Goal: Check status: Check status

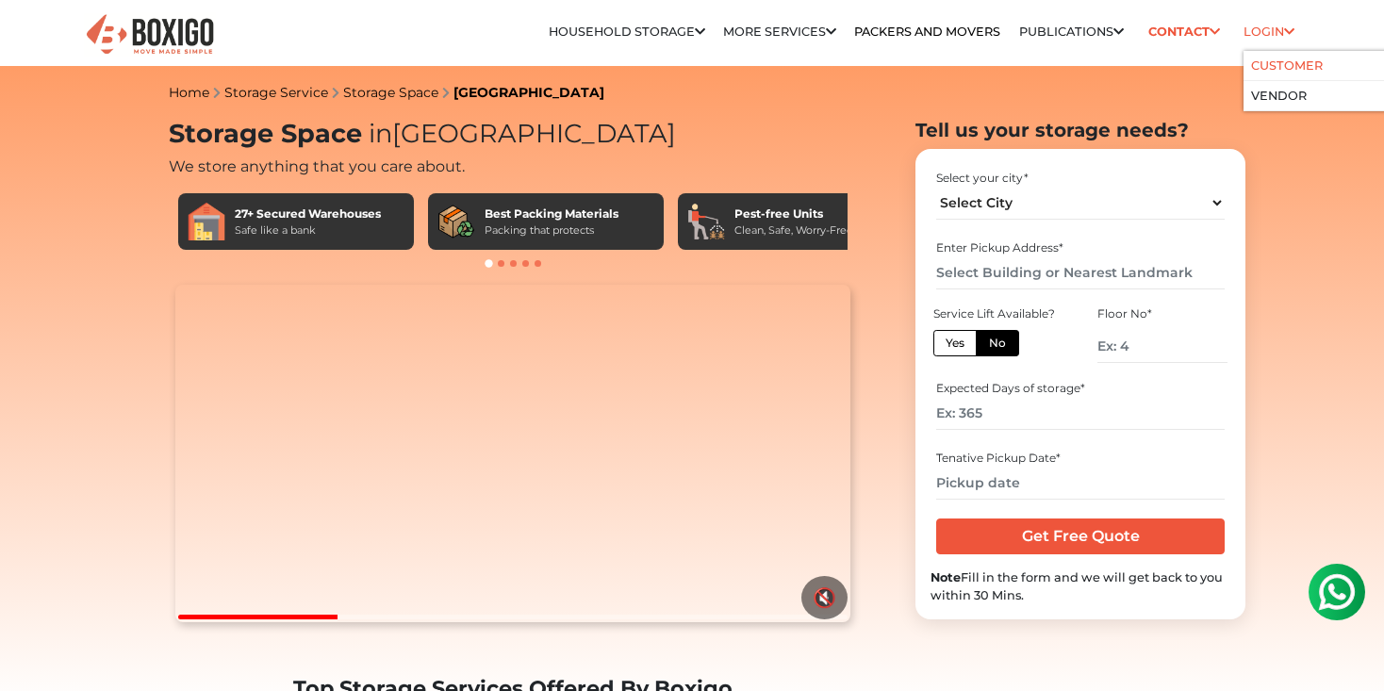
click at [1285, 74] on li "Customer" at bounding box center [1333, 66] width 181 height 30
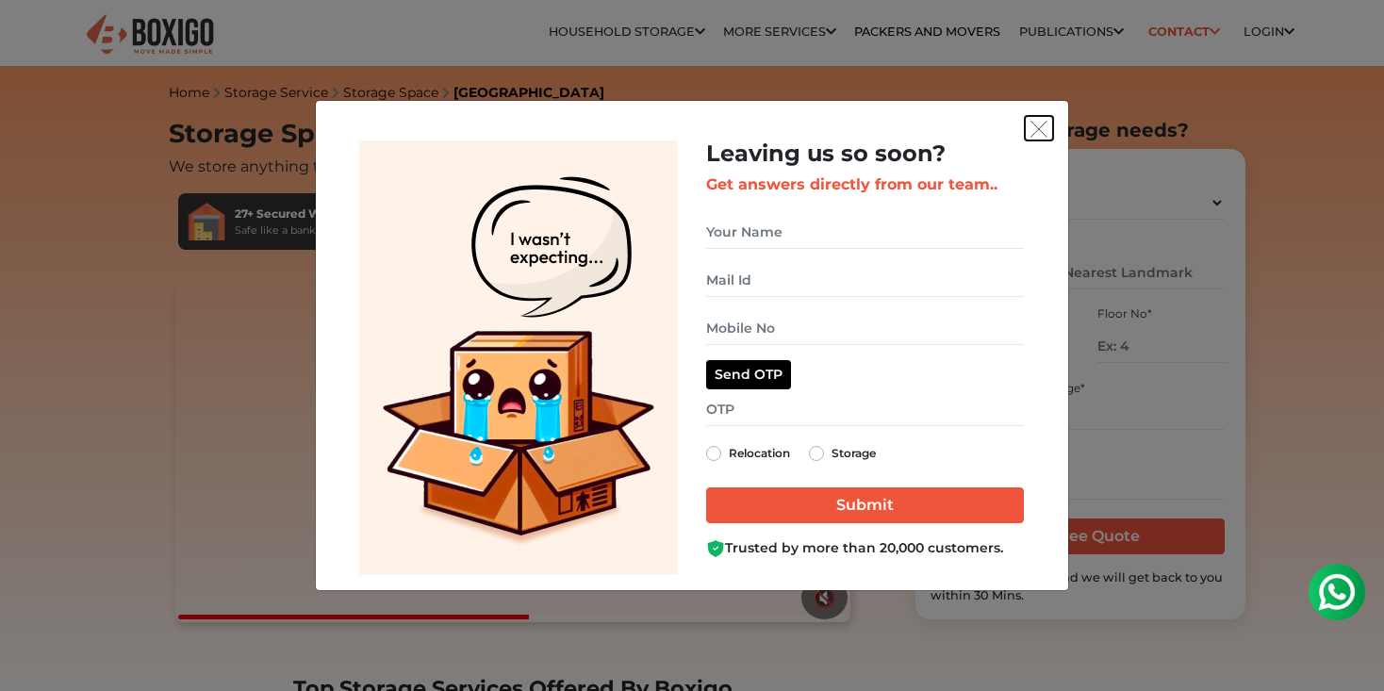
click at [1043, 123] on img "get free quote dialog" at bounding box center [1038, 129] width 17 height 17
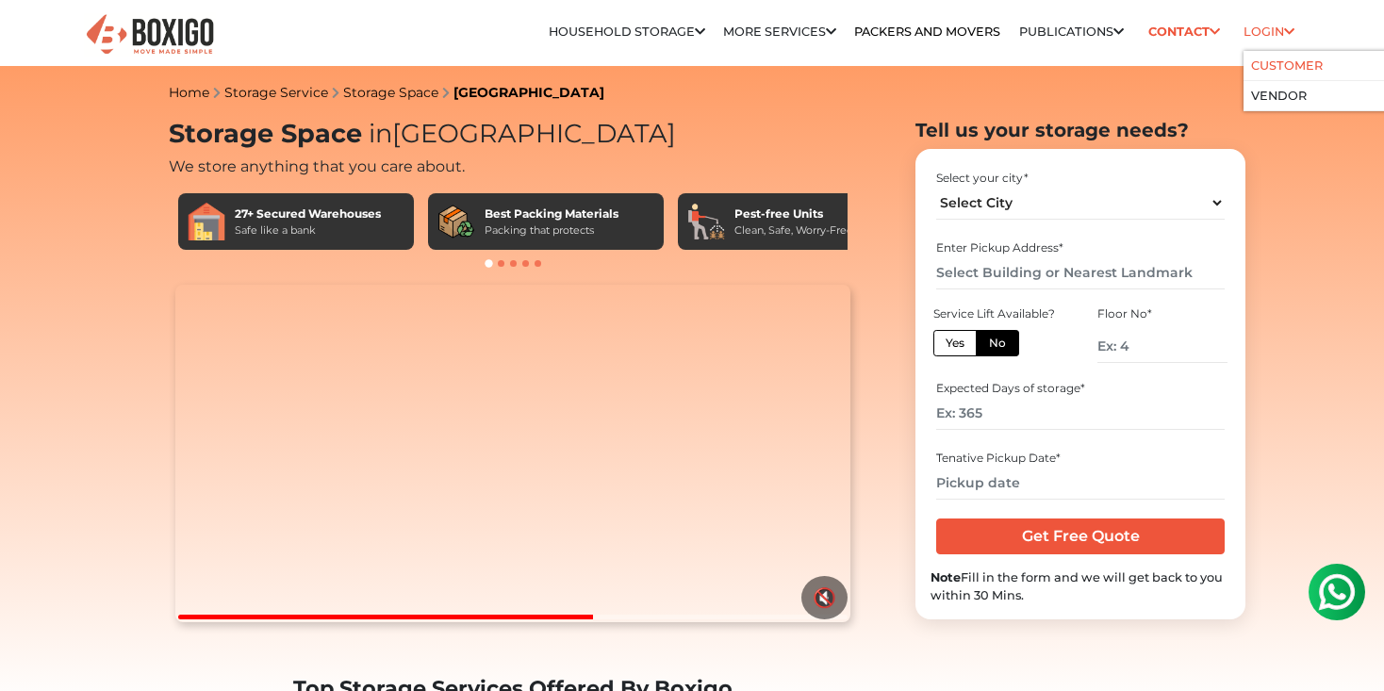
click at [1279, 66] on link "Customer" at bounding box center [1287, 65] width 72 height 14
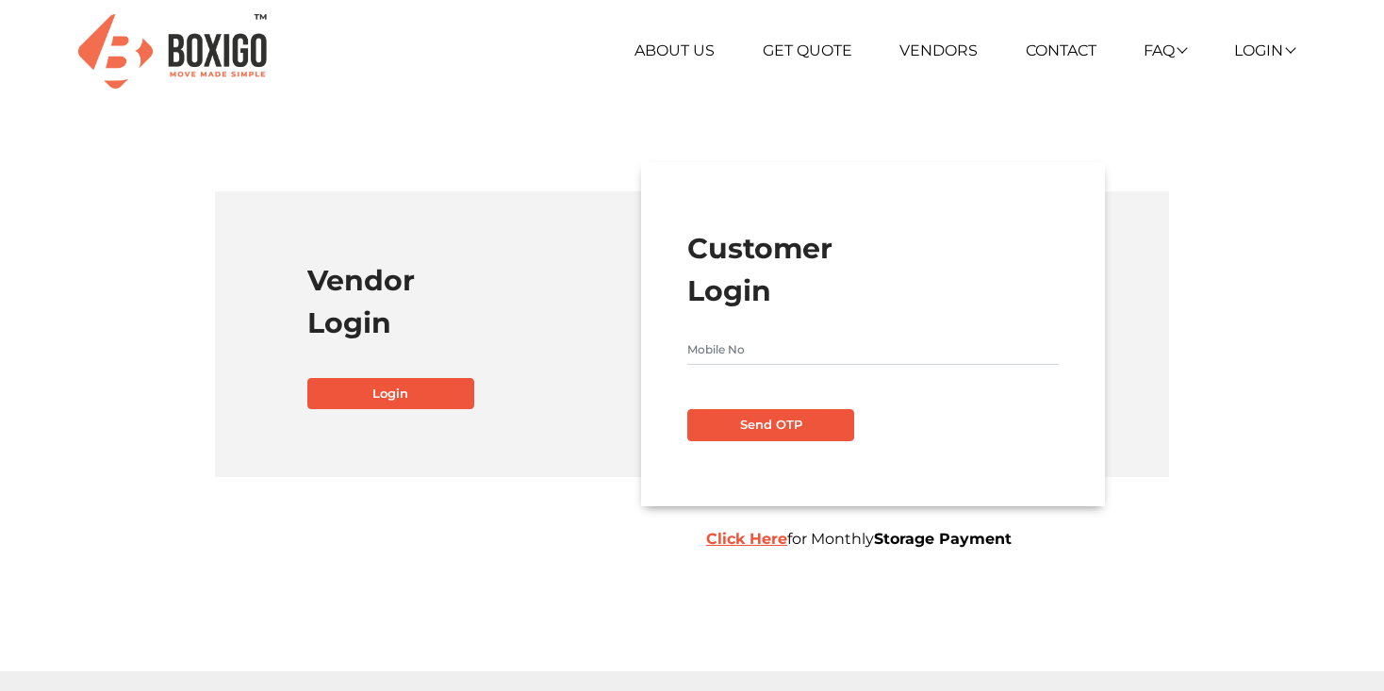
click at [916, 351] on input "text" at bounding box center [872, 350] width 370 height 30
type input "9866779604"
click at [854, 427] on button "Send OTP" at bounding box center [770, 425] width 167 height 32
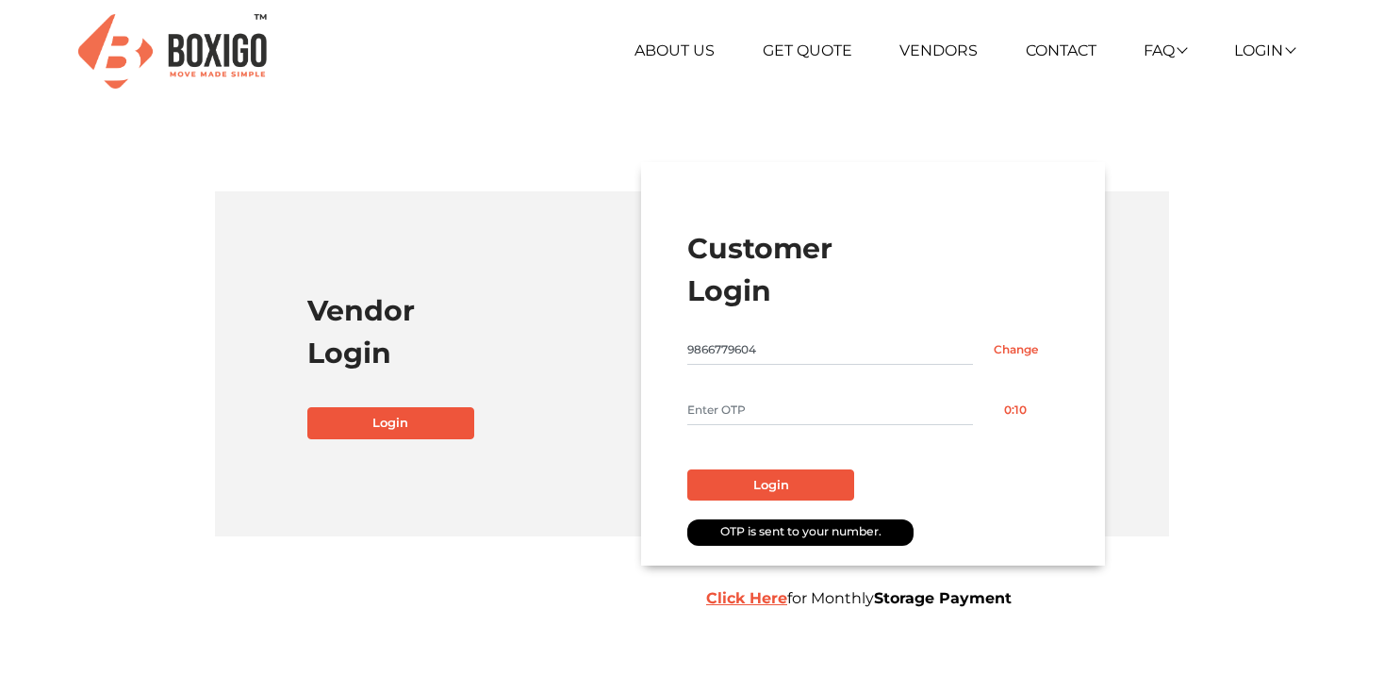
click at [714, 402] on input "text" at bounding box center [830, 410] width 286 height 30
type input "5543"
click at [781, 479] on button "Login" at bounding box center [770, 485] width 167 height 32
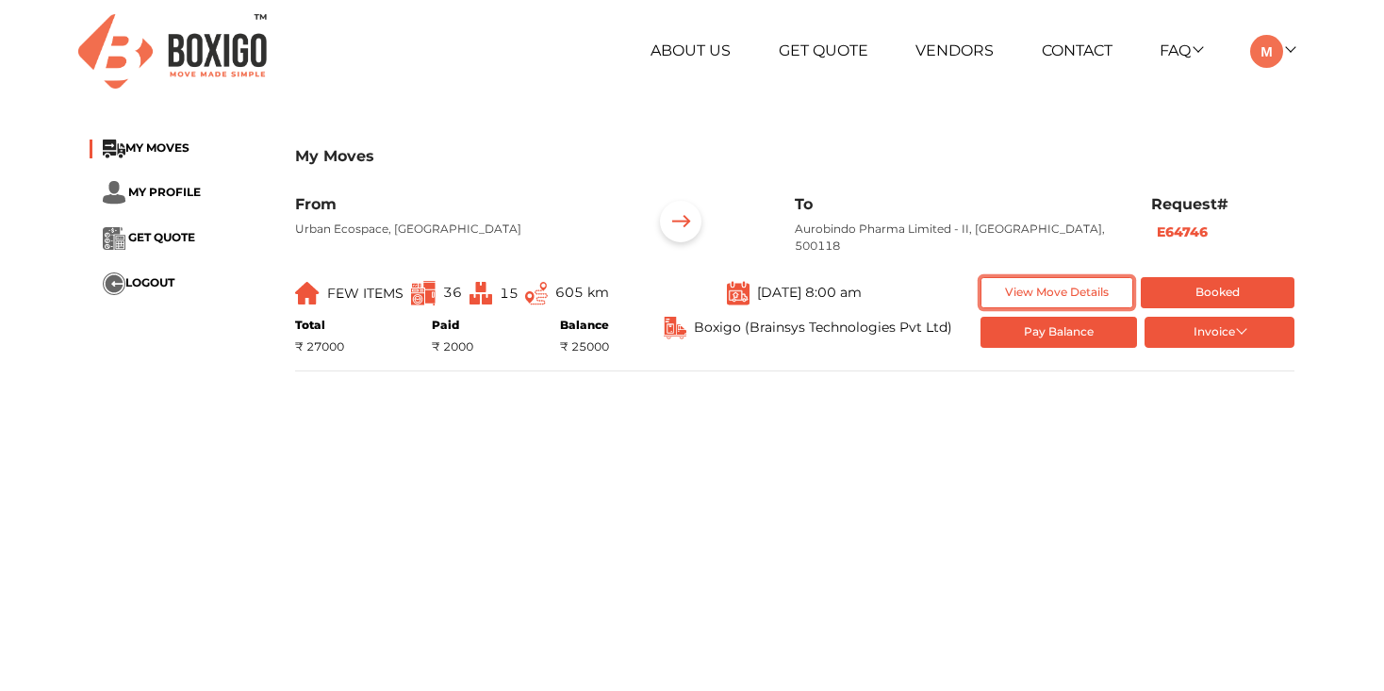
click at [1059, 286] on button "View Move Details" at bounding box center [1057, 292] width 154 height 31
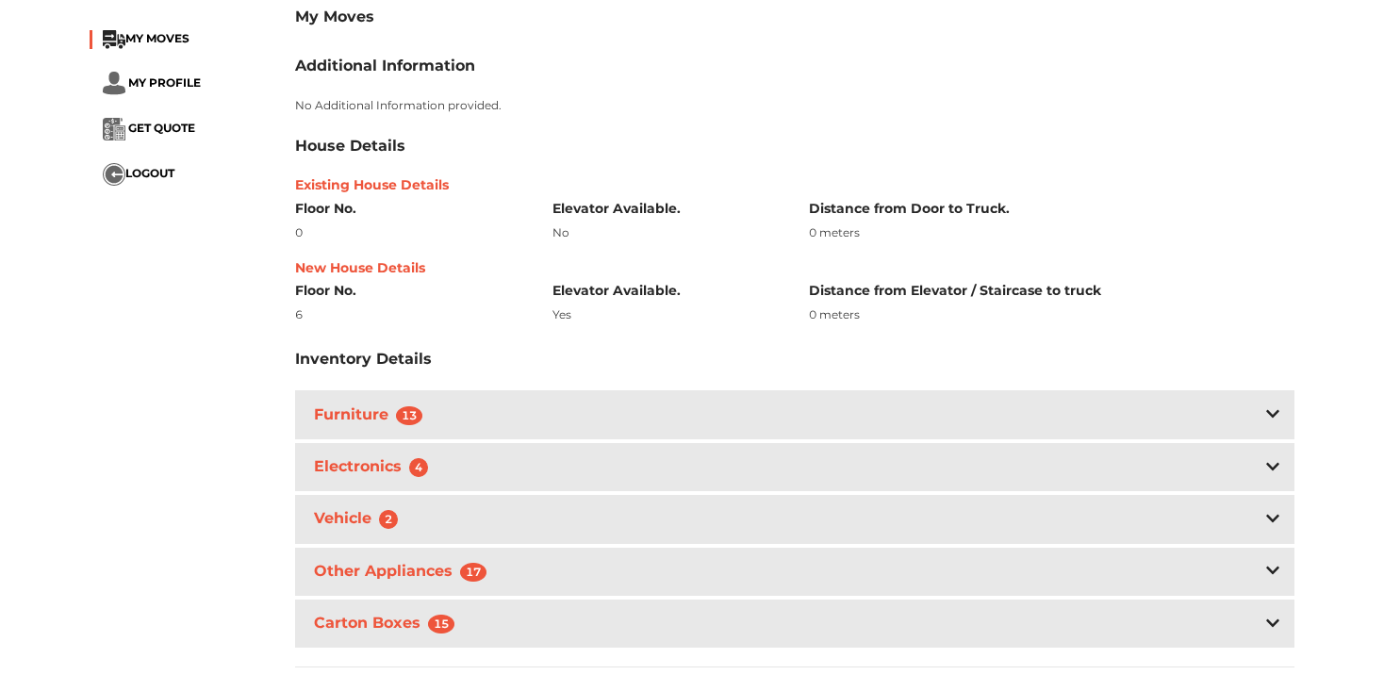
scroll to position [333, 0]
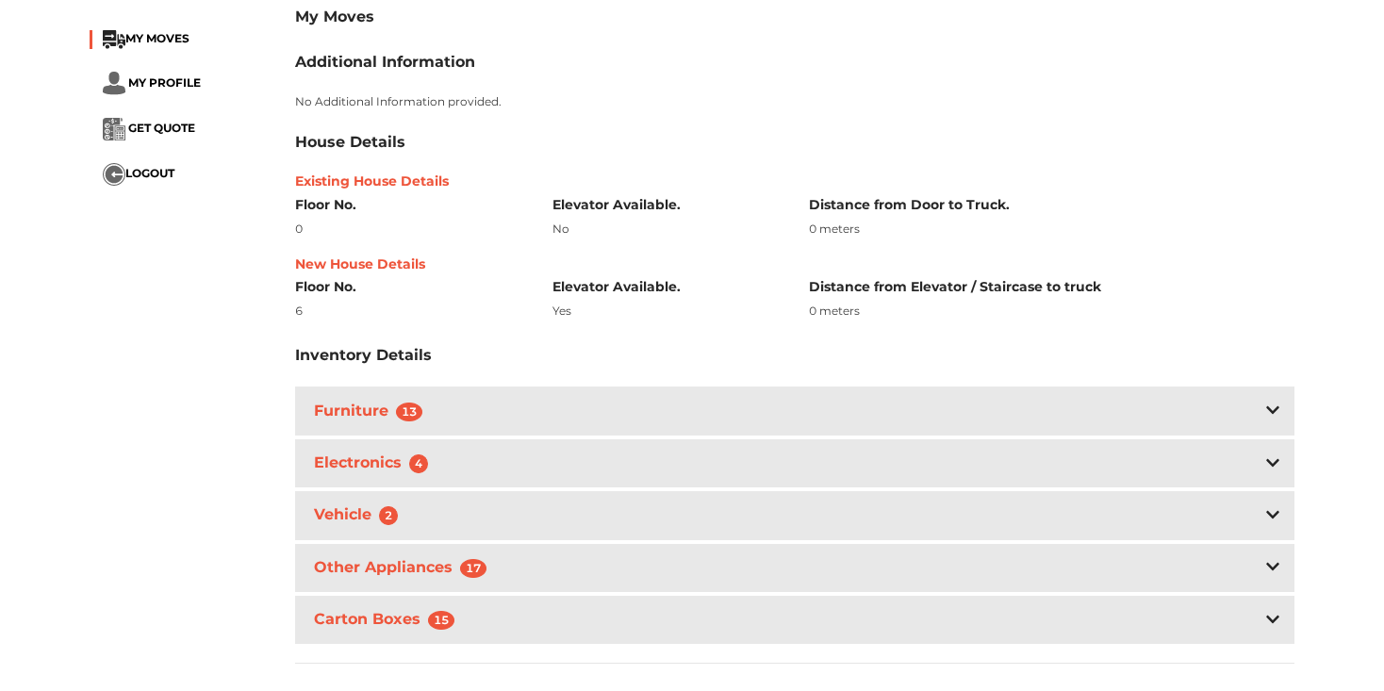
click at [1270, 415] on icon at bounding box center [1272, 409] width 13 height 15
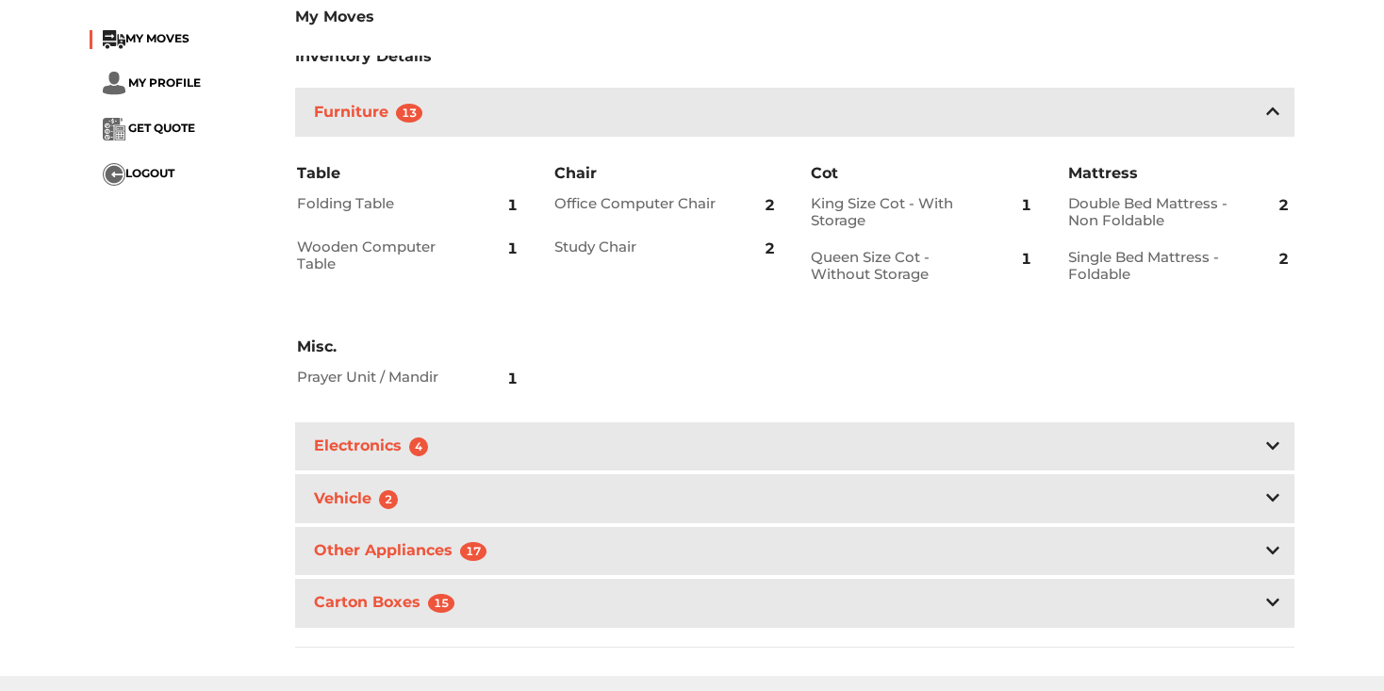
scroll to position [648, 0]
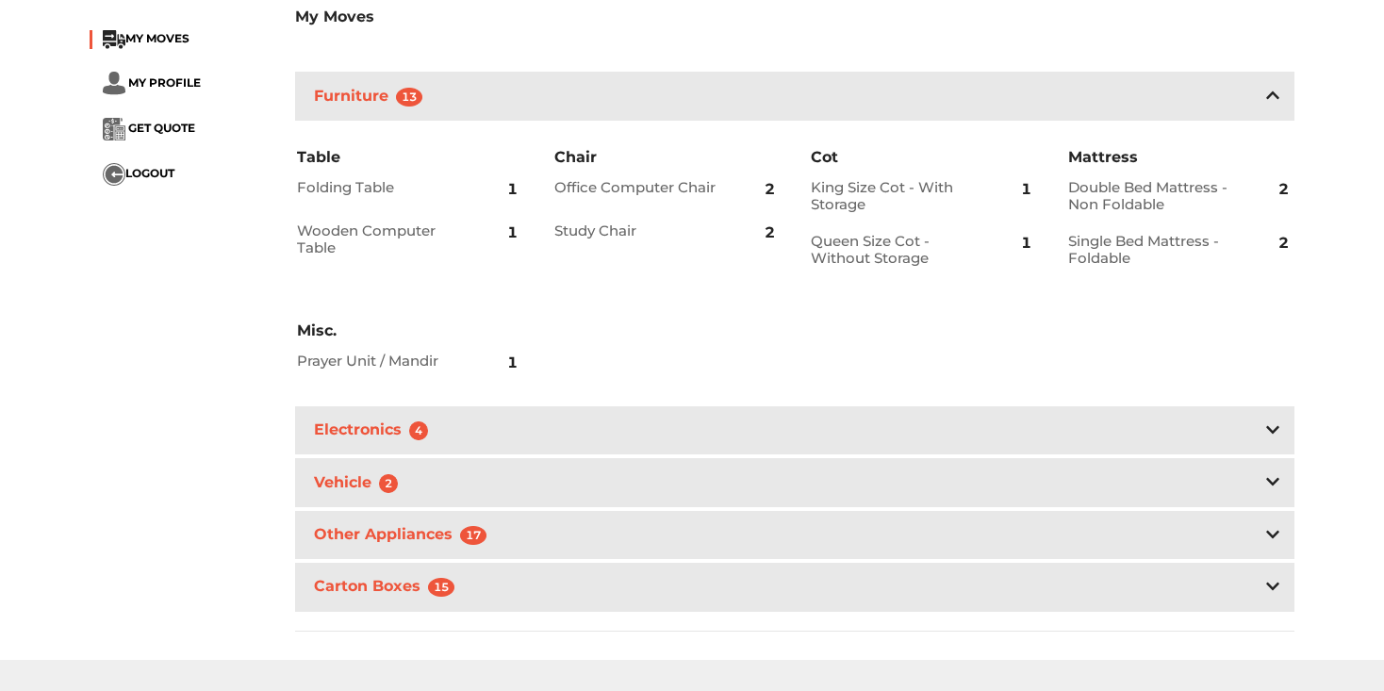
click at [449, 441] on div "Electronics 4" at bounding box center [794, 430] width 999 height 48
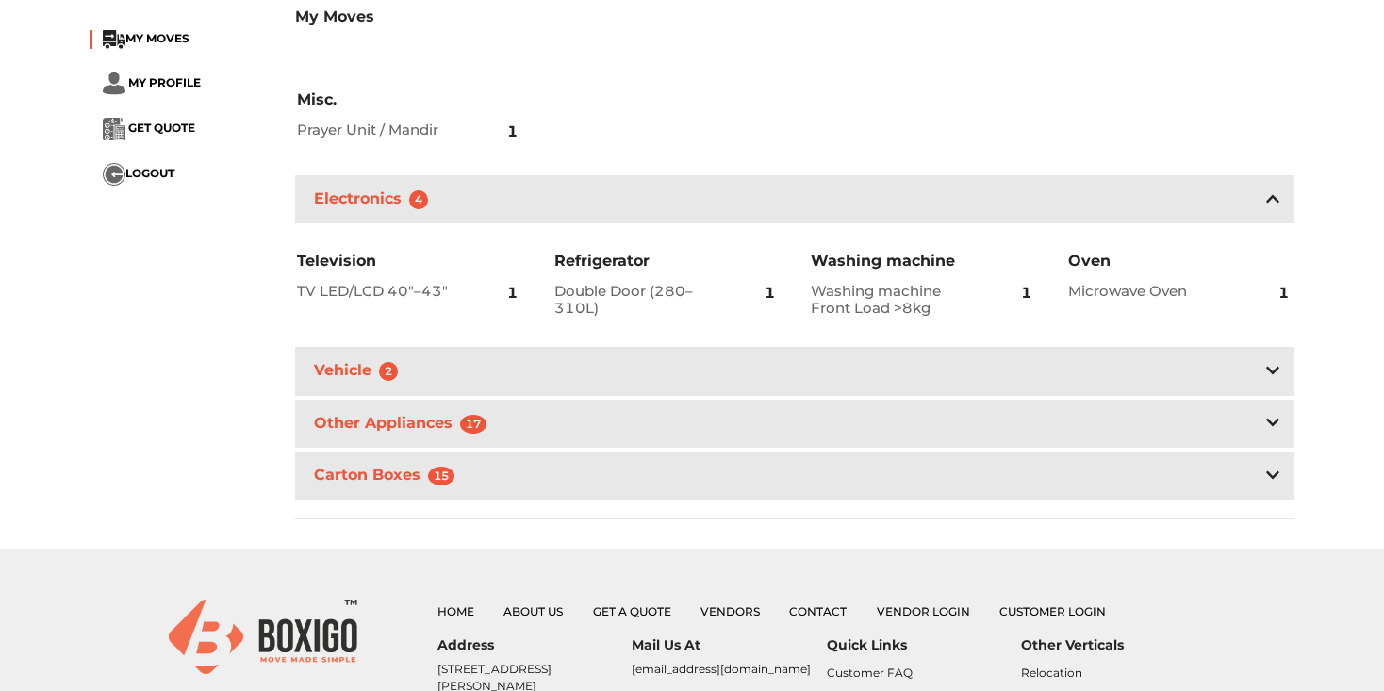
scroll to position [891, 0]
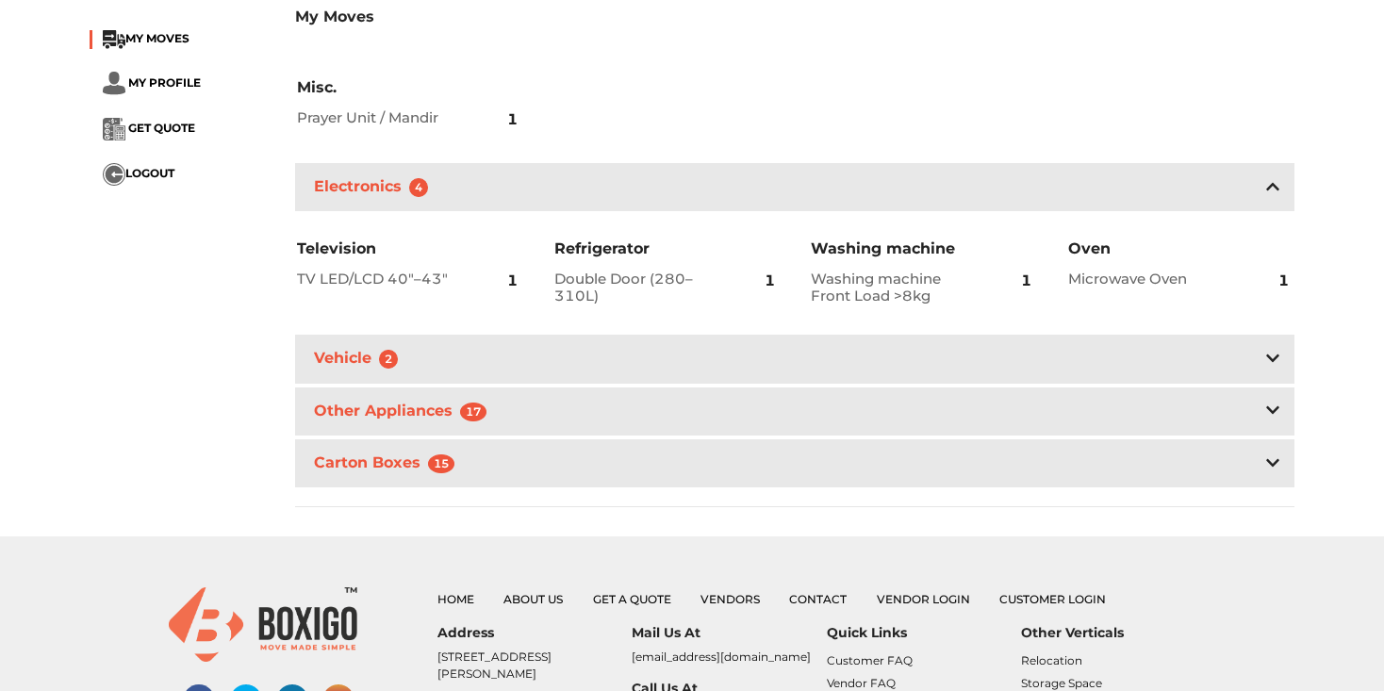
click at [641, 402] on div "Other Appliances 17" at bounding box center [794, 411] width 999 height 48
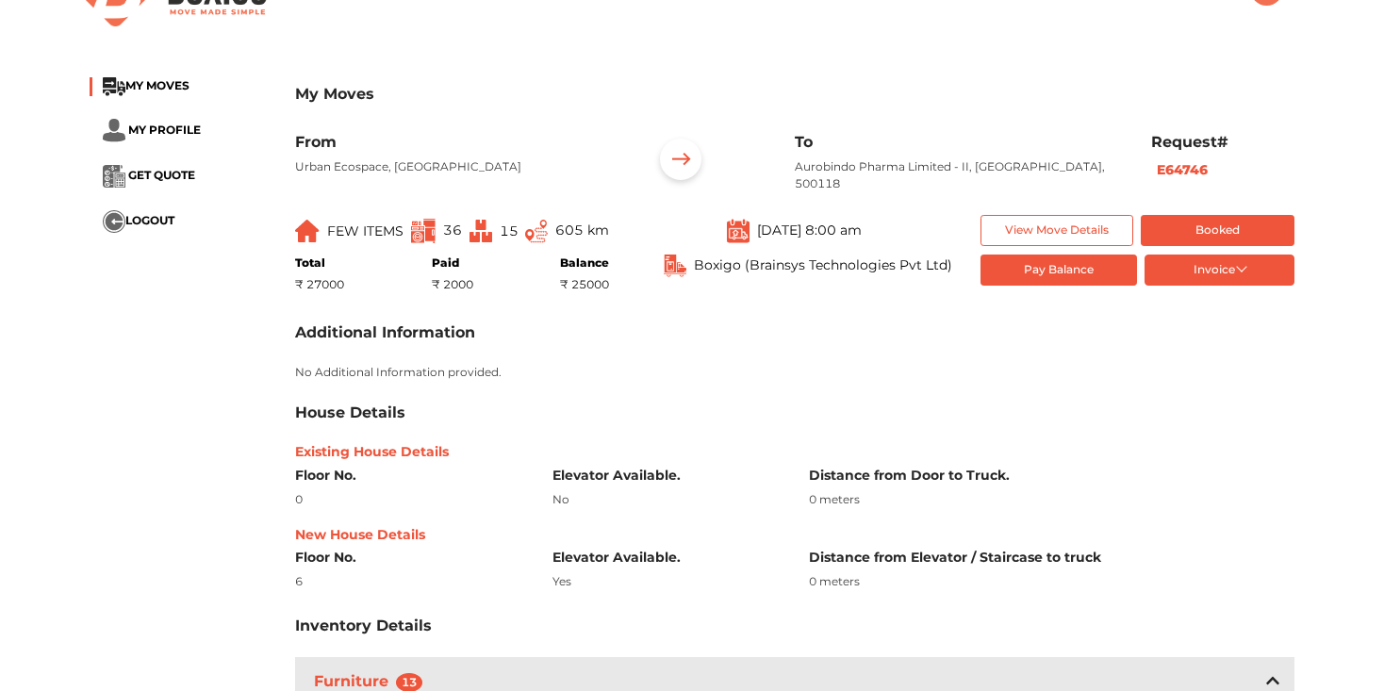
scroll to position [0, 0]
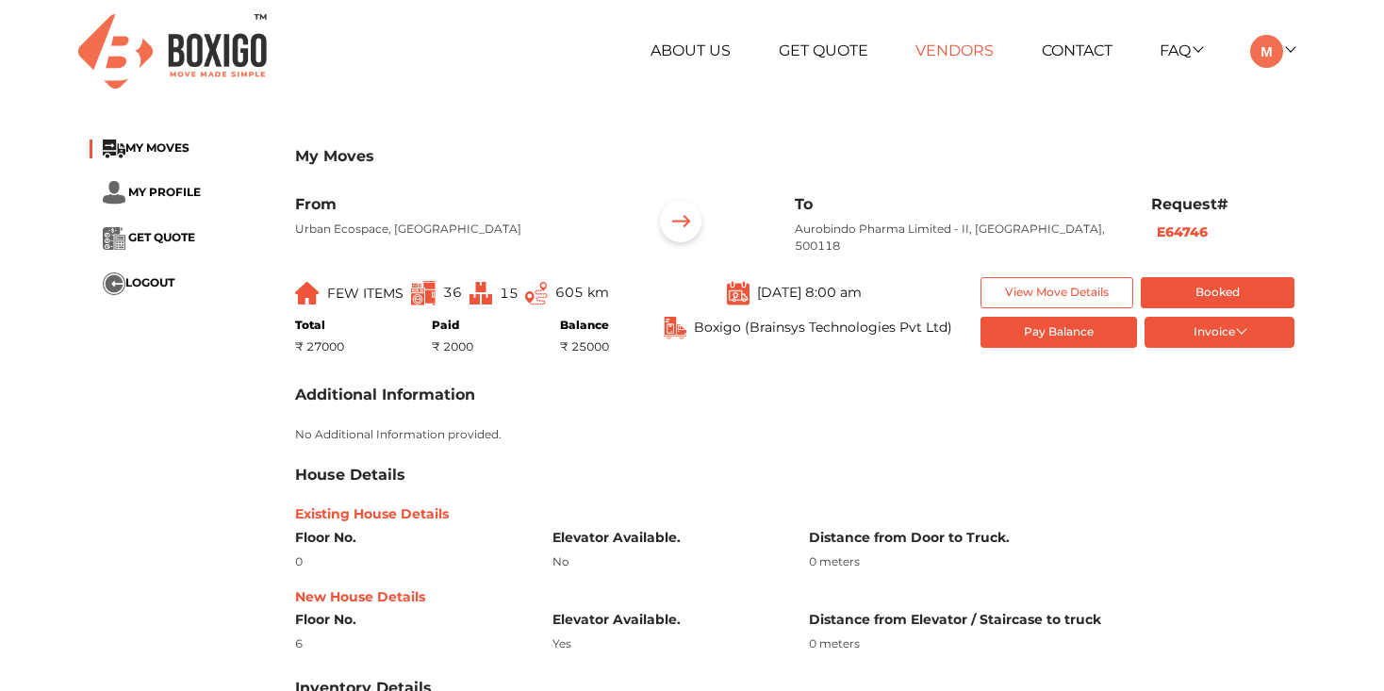
click at [930, 44] on link "Vendors" at bounding box center [954, 50] width 78 height 18
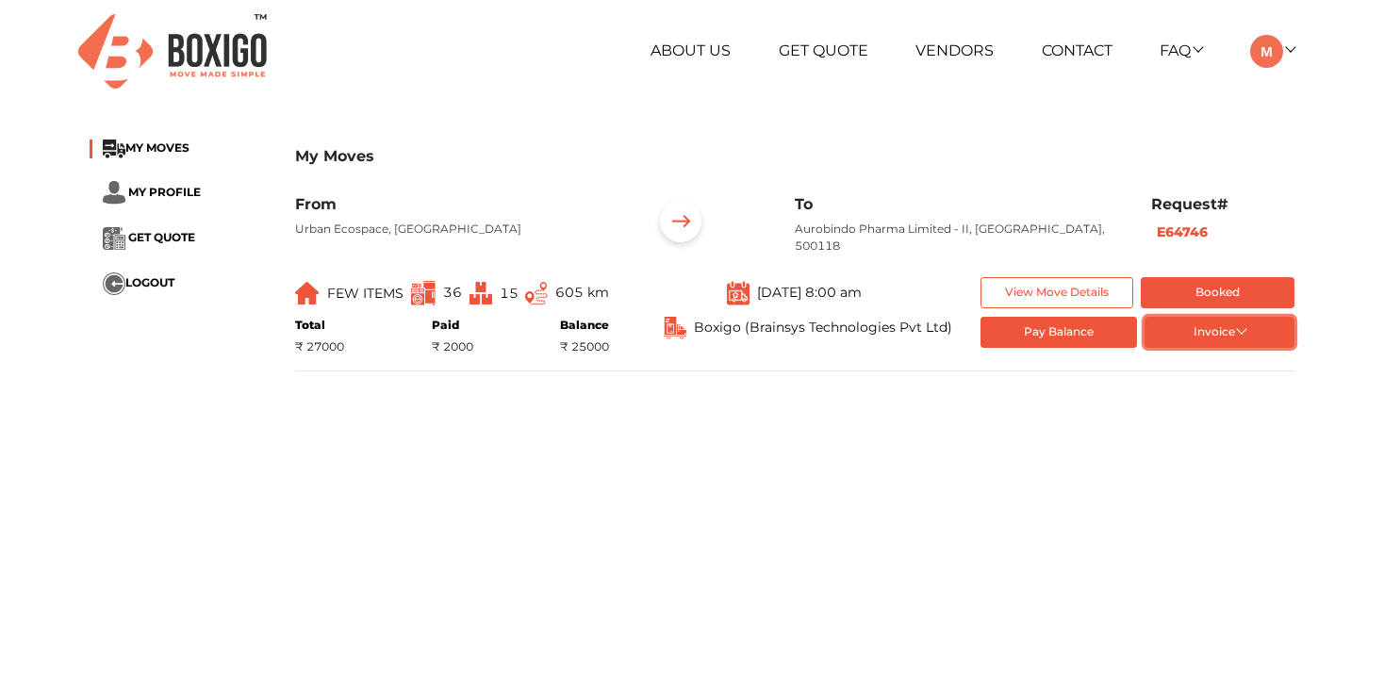
click at [1185, 333] on button "Invoice" at bounding box center [1219, 332] width 150 height 31
click at [1195, 388] on button "List of Goods" at bounding box center [1219, 392] width 151 height 28
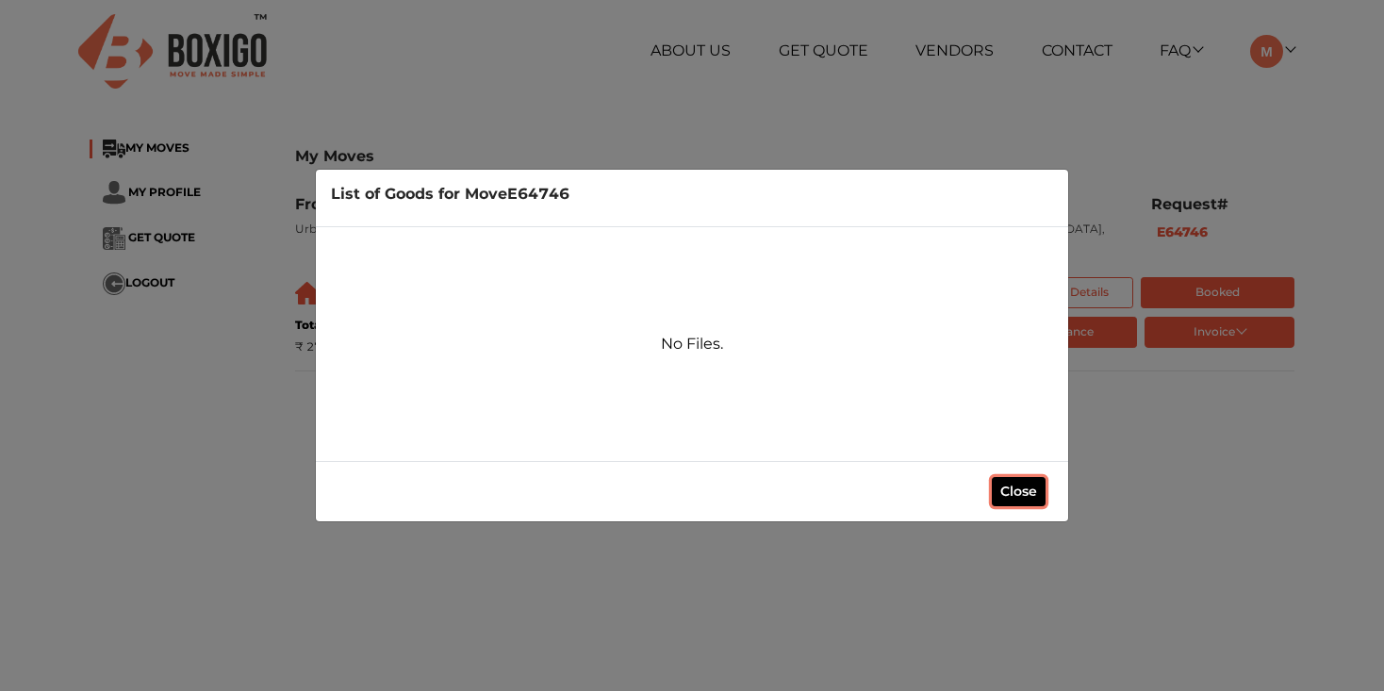
click at [1005, 487] on button "Close" at bounding box center [1019, 491] width 54 height 29
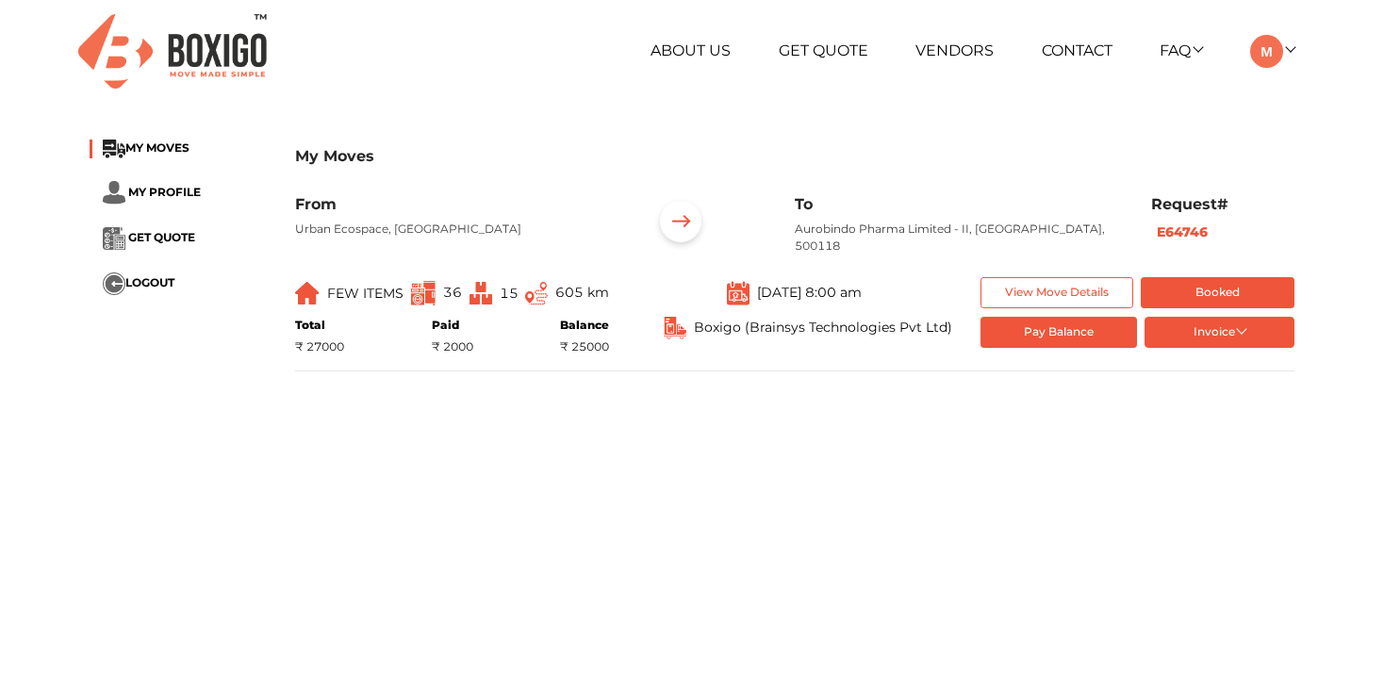
drag, startPoint x: 520, startPoint y: 238, endPoint x: 312, endPoint y: 238, distance: 208.3
click at [312, 238] on p "Urban Ecospace, Chichuraganapalli Road, Adigara Kallahalli, Bengaluru, Karnatak…" at bounding box center [459, 229] width 328 height 17
click at [1010, 287] on button "View Move Details" at bounding box center [1057, 292] width 154 height 31
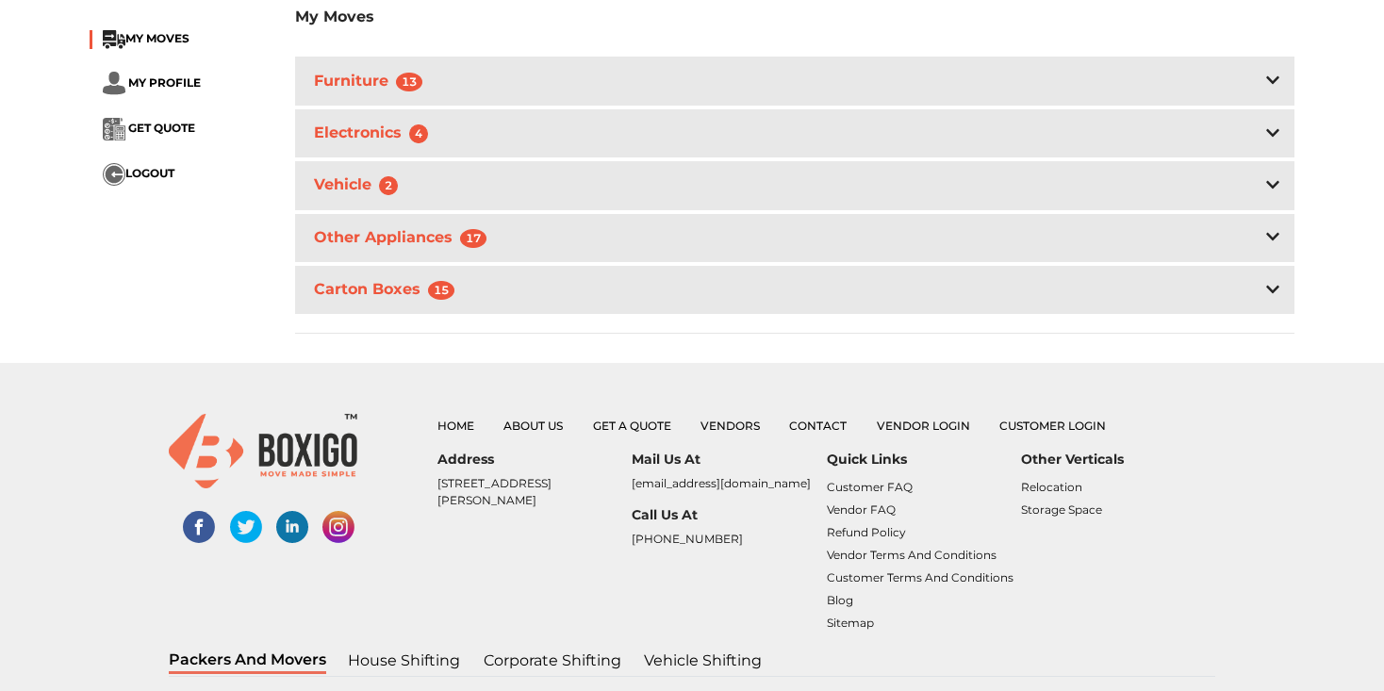
scroll to position [665, 0]
click at [623, 279] on div "Carton Boxes 15" at bounding box center [794, 288] width 999 height 48
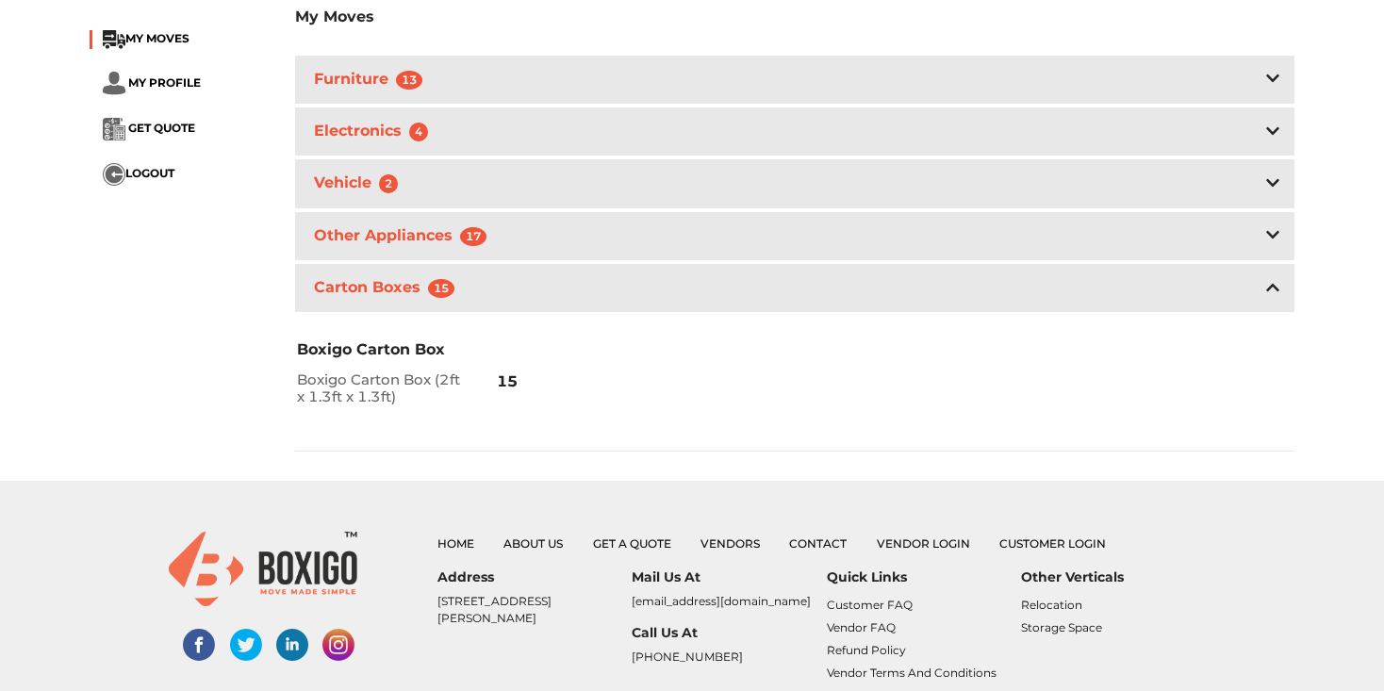
click at [599, 242] on div "Other Appliances 17" at bounding box center [794, 236] width 999 height 48
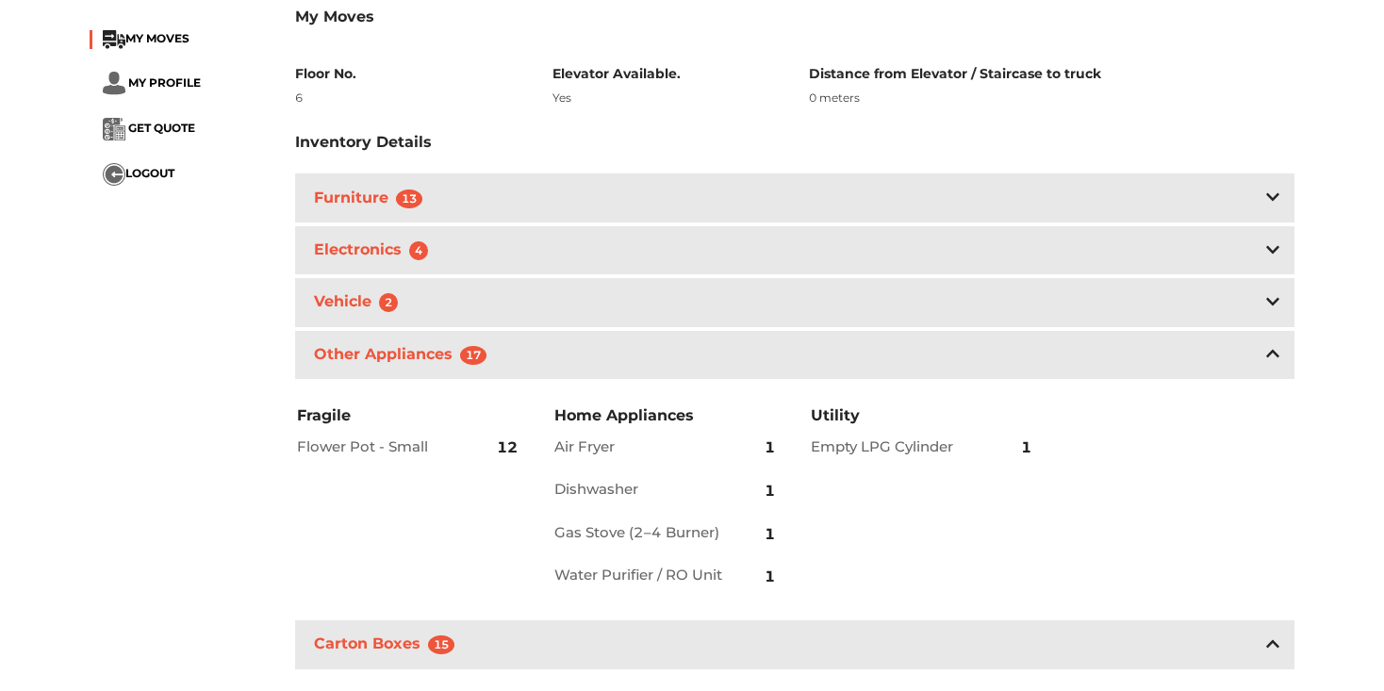
scroll to position [534, 0]
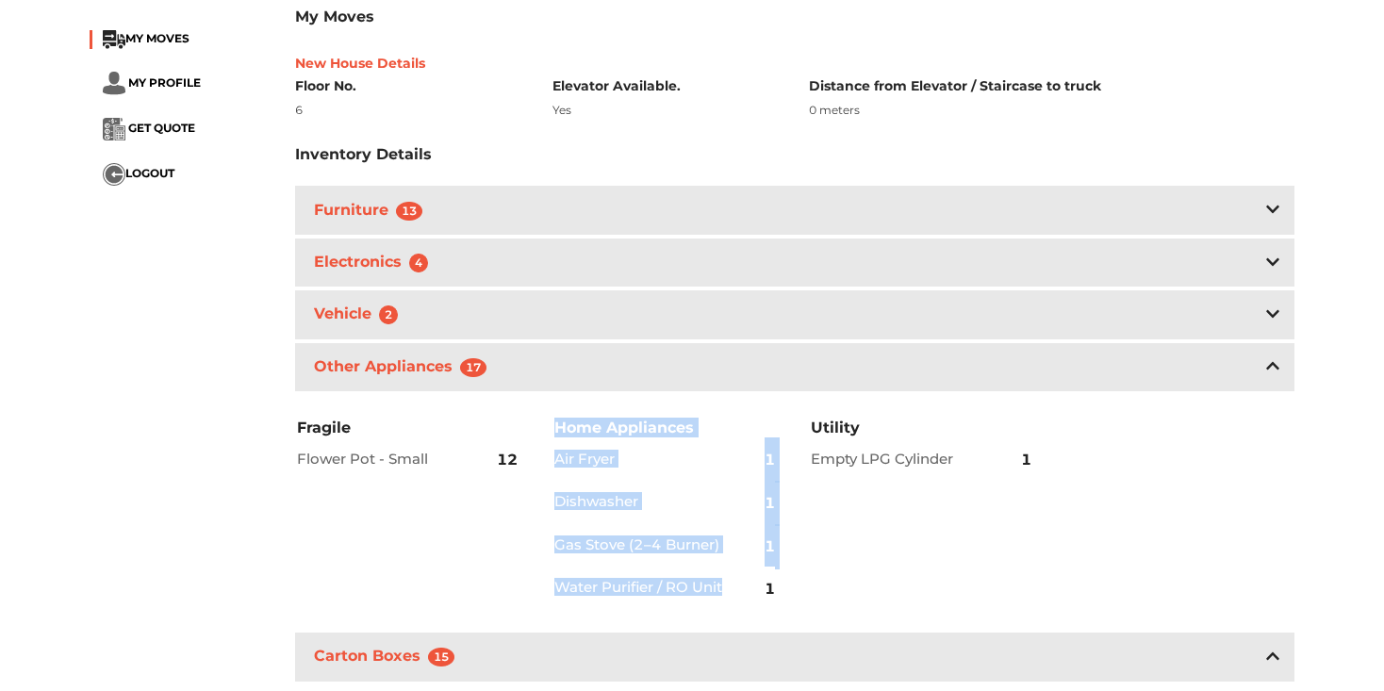
drag, startPoint x: 637, startPoint y: 620, endPoint x: 476, endPoint y: 533, distance: 183.5
click at [476, 534] on div "Fragile Flower Pot - Small 12 Home Appliances Air Fryer 1 Dishwasher 1 Gas Stov…" at bounding box center [794, 514] width 1027 height 238
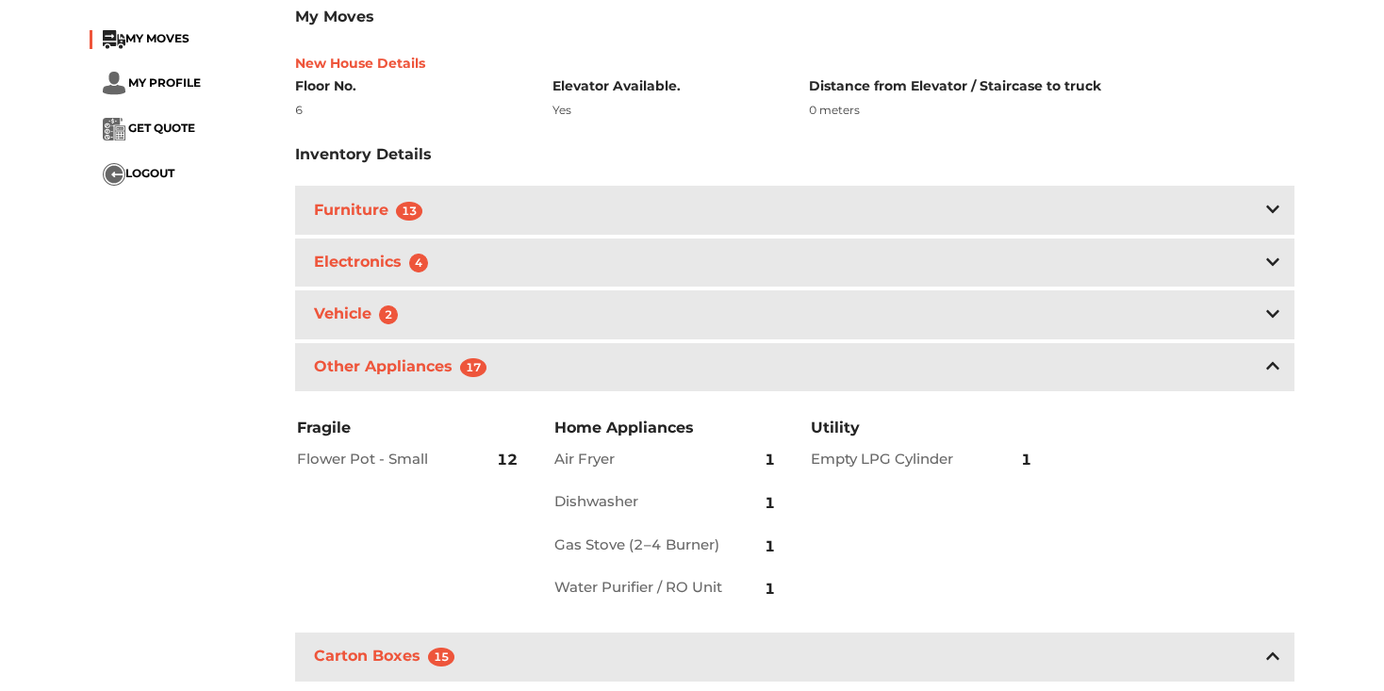
click at [1089, 570] on div "Fragile Flower Pot - Small 12 Home Appliances Air Fryer 1 Dishwasher 1 Gas Stov…" at bounding box center [794, 514] width 1027 height 238
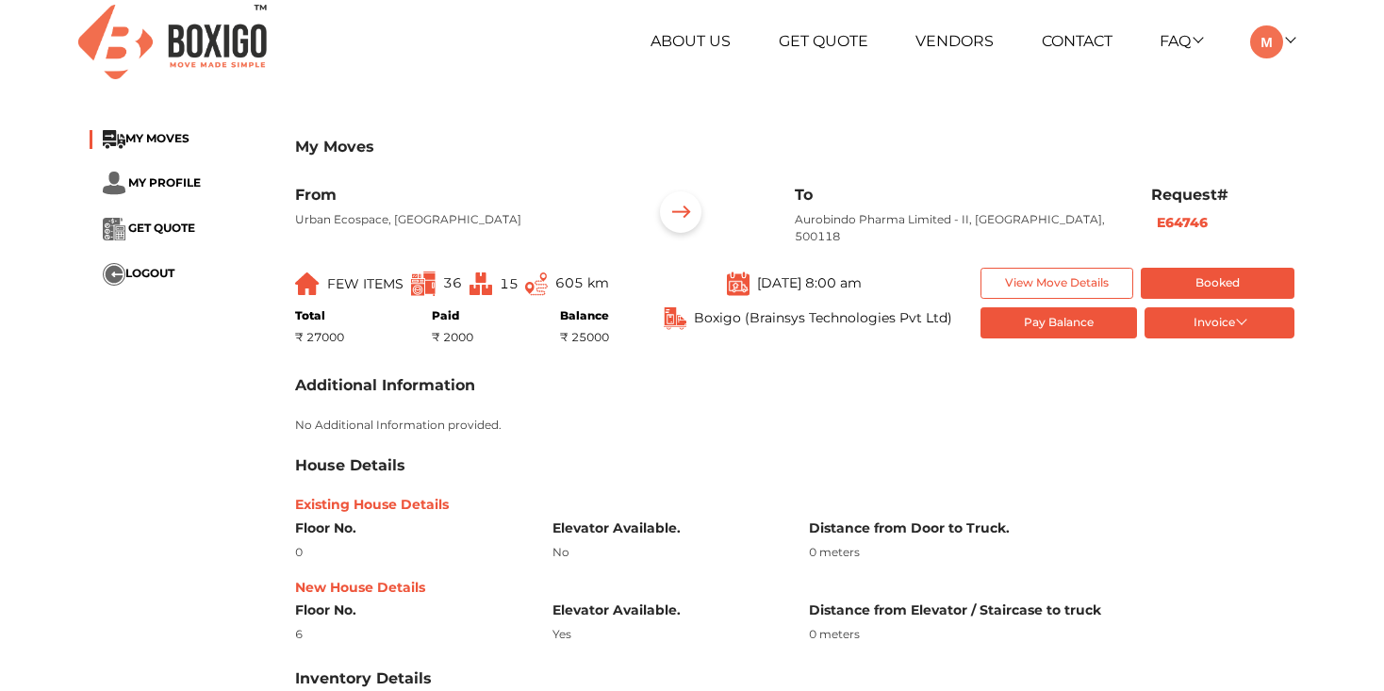
scroll to position [0, 0]
